Goal: Entertainment & Leisure: Consume media (video, audio)

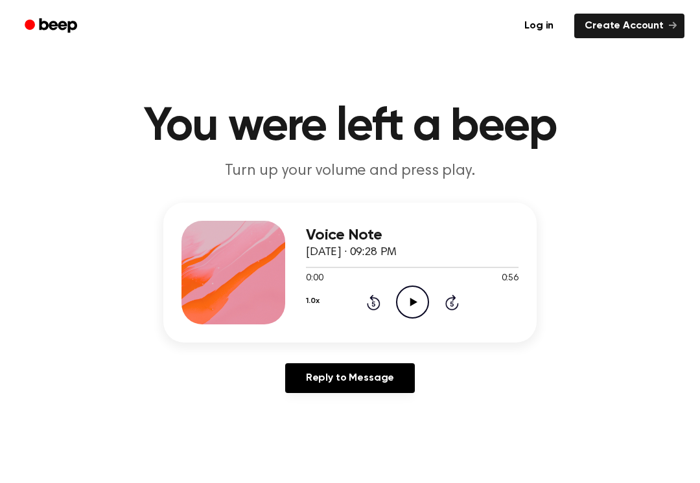
click at [417, 308] on icon "Play Audio" at bounding box center [412, 302] width 33 height 33
click at [335, 479] on main "You were left a beep Turn up your volume and press play. Voice Note October 6, …" at bounding box center [350, 399] width 700 height 799
click at [17, 0] on div "Log in Create Account" at bounding box center [350, 26] width 668 height 52
